Goal: Information Seeking & Learning: Learn about a topic

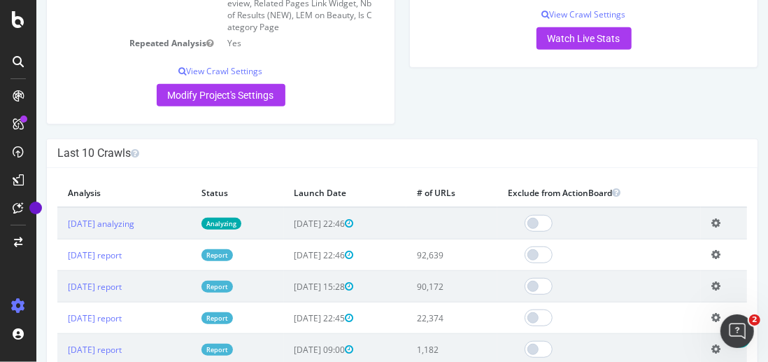
scroll to position [375, 0]
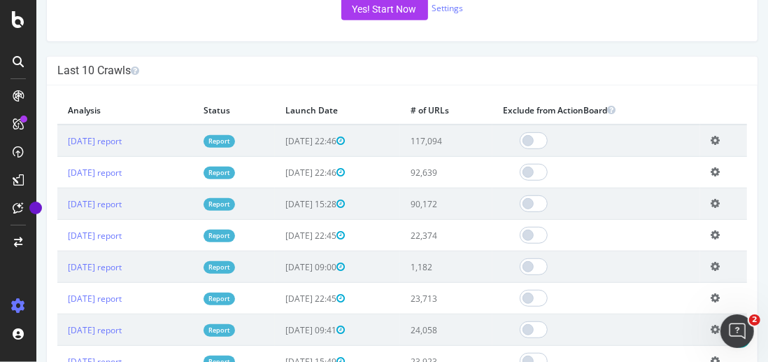
scroll to position [392, 0]
click at [135, 145] on td "[DATE] report" at bounding box center [125, 141] width 136 height 32
click at [121, 148] on link "[DATE] report" at bounding box center [94, 142] width 54 height 12
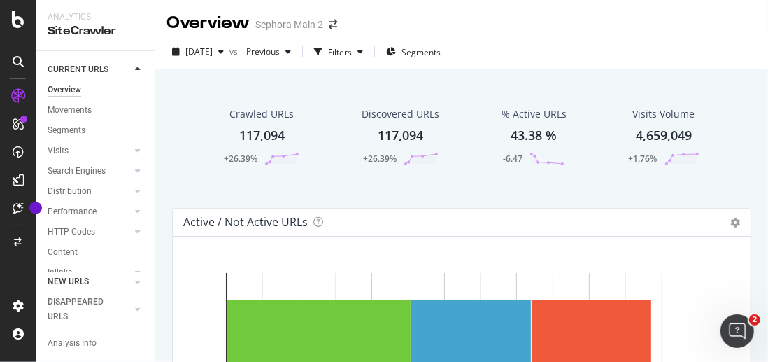
click at [97, 281] on link "NEW URLS" at bounding box center [89, 281] width 83 height 15
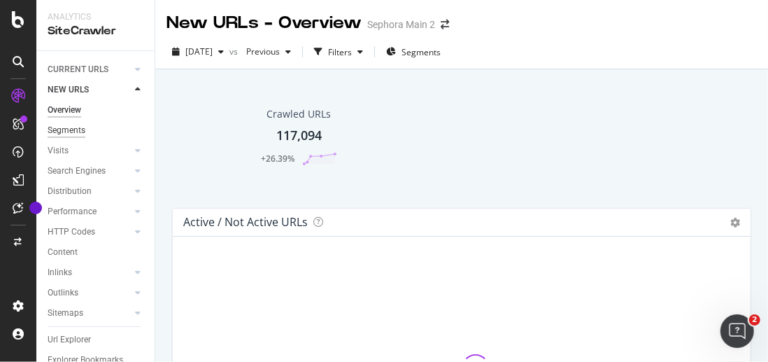
click at [71, 126] on div "Segments" at bounding box center [67, 130] width 38 height 15
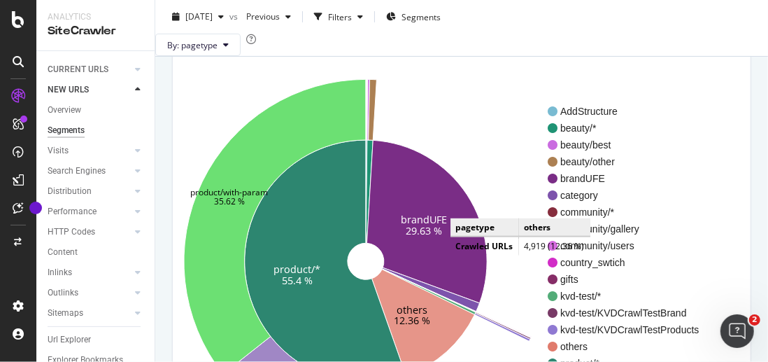
scroll to position [123, 0]
